Goal: Submit feedback/report problem

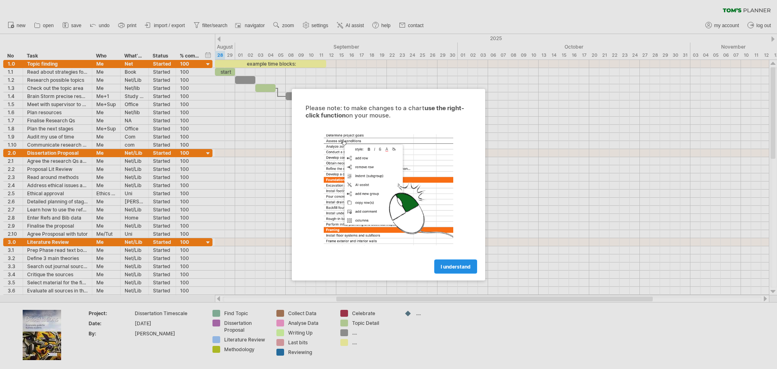
click at [462, 268] on span "I understand" at bounding box center [456, 266] width 30 height 6
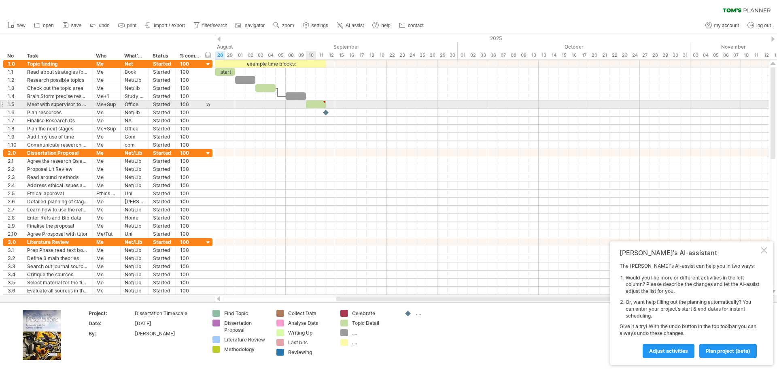
type textarea "**********"
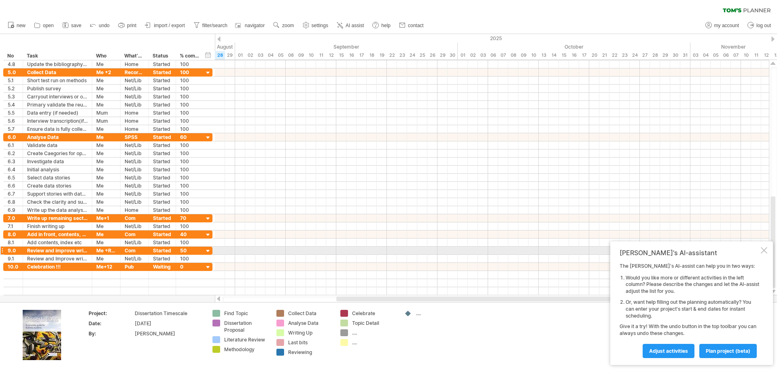
click at [765, 247] on div at bounding box center [764, 250] width 6 height 6
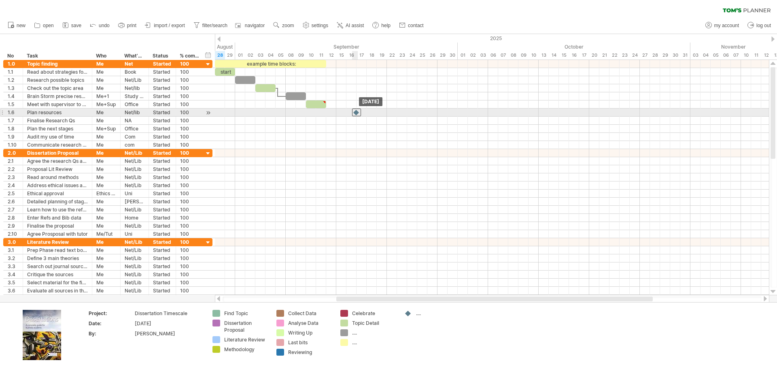
drag, startPoint x: 326, startPoint y: 114, endPoint x: 357, endPoint y: 114, distance: 31.2
click at [357, 114] on div at bounding box center [356, 112] width 9 height 8
drag, startPoint x: 357, startPoint y: 114, endPoint x: 319, endPoint y: 114, distance: 38.5
click at [319, 114] on div at bounding box center [316, 112] width 9 height 8
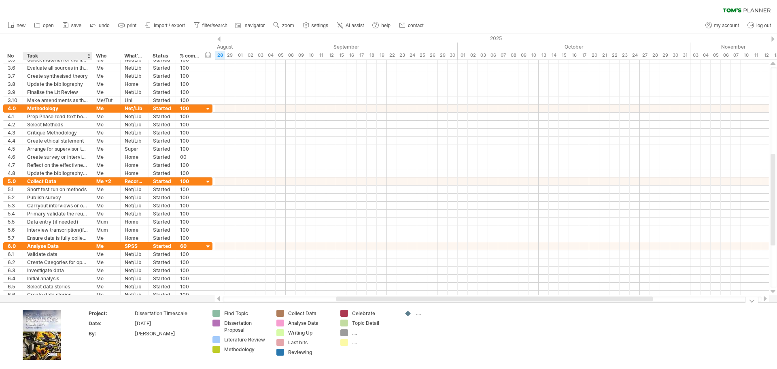
click at [42, 334] on img at bounding box center [42, 335] width 38 height 50
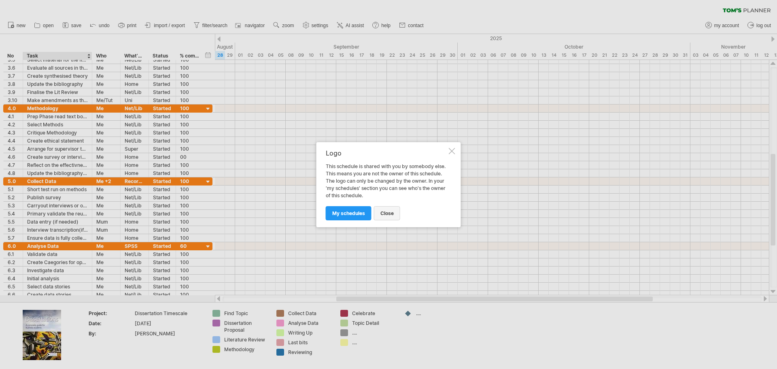
click at [389, 219] on link "close" at bounding box center [387, 213] width 26 height 14
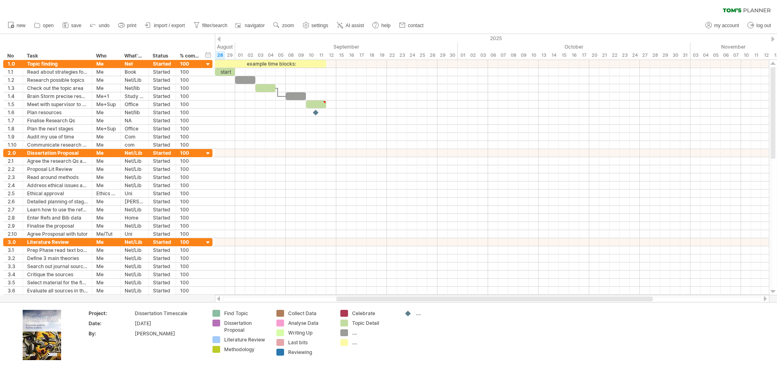
drag, startPoint x: 369, startPoint y: 301, endPoint x: 386, endPoint y: 298, distance: 17.4
click at [386, 298] on div at bounding box center [492, 298] width 539 height 5
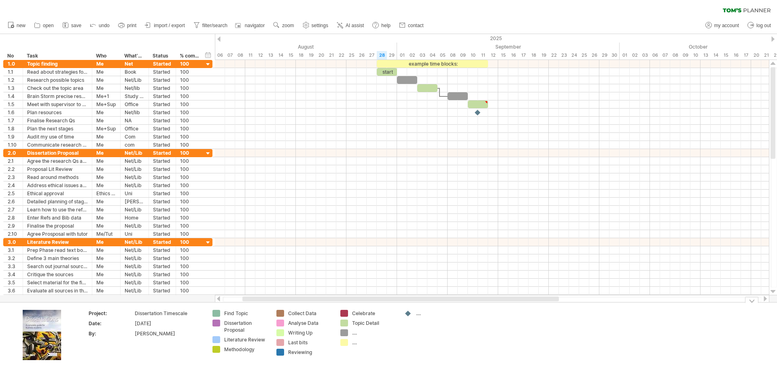
drag, startPoint x: 393, startPoint y: 297, endPoint x: 299, endPoint y: 307, distance: 94.4
click at [299, 307] on div "Trying to reach [DOMAIN_NAME] Connected again... 0% clear filter new *" at bounding box center [388, 184] width 777 height 369
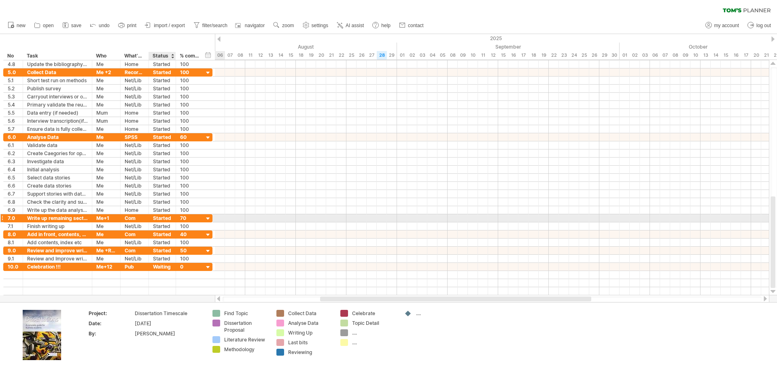
click at [165, 218] on div "Started" at bounding box center [162, 218] width 19 height 8
click at [165, 218] on input "*******" at bounding box center [162, 218] width 19 height 8
click at [253, 220] on div at bounding box center [492, 218] width 554 height 8
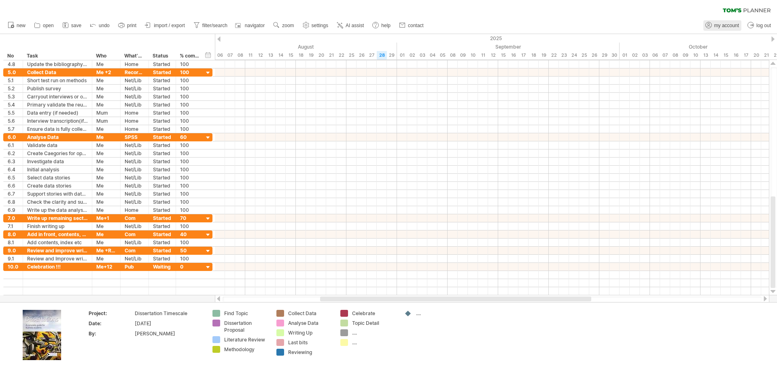
click at [724, 26] on span "my account" at bounding box center [727, 26] width 25 height 6
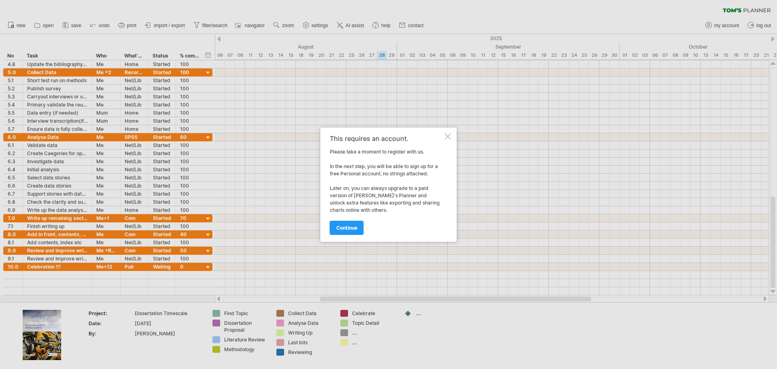
click at [445, 134] on div at bounding box center [448, 136] width 6 height 6
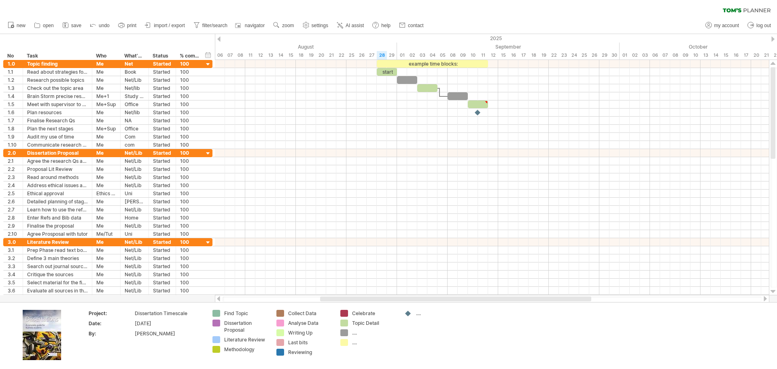
click at [734, 9] on icon at bounding box center [747, 10] width 48 height 4
